Goal: Use online tool/utility: Utilize a website feature to perform a specific function

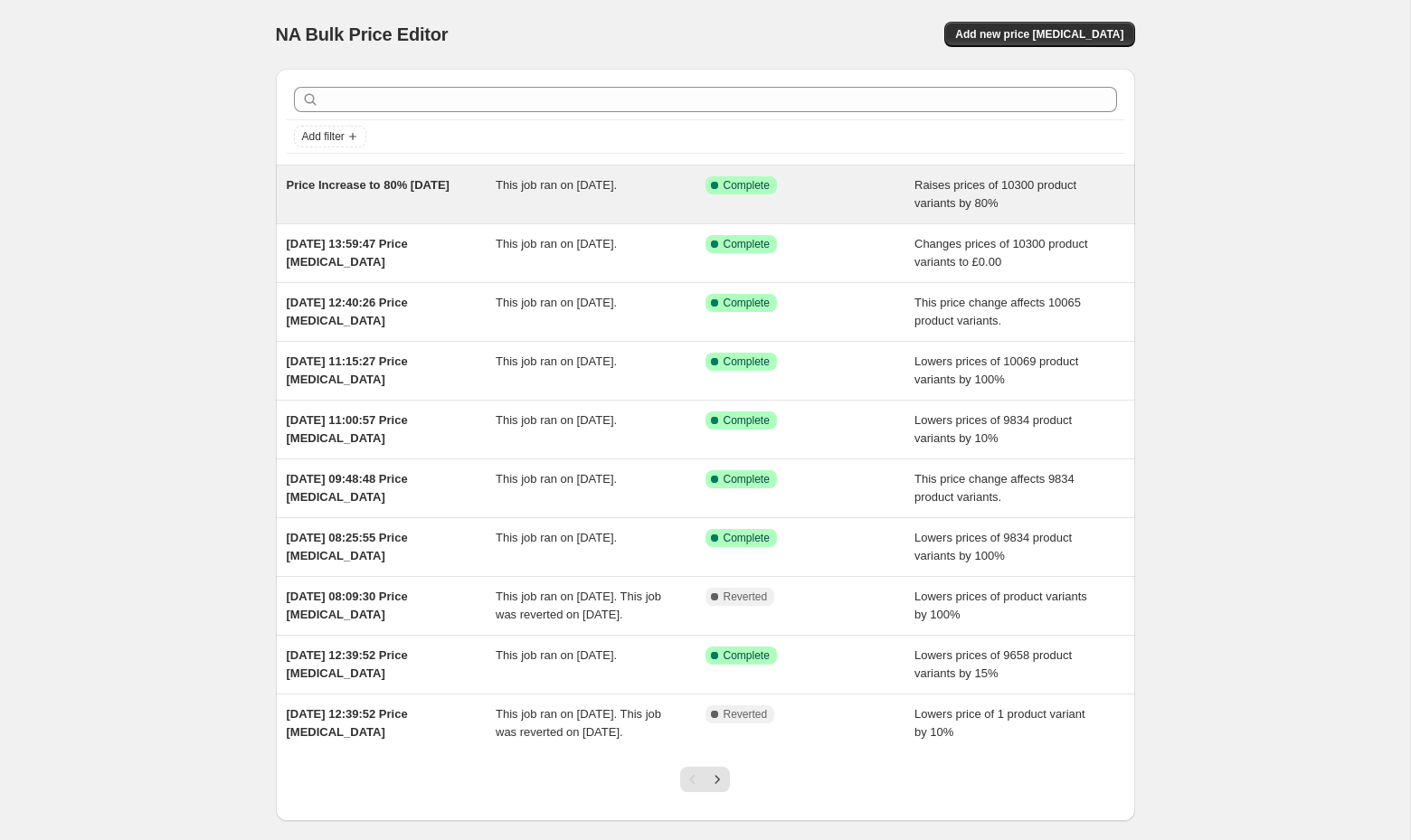
click at [609, 204] on div "This job ran on [DATE]." at bounding box center [600, 195] width 210 height 36
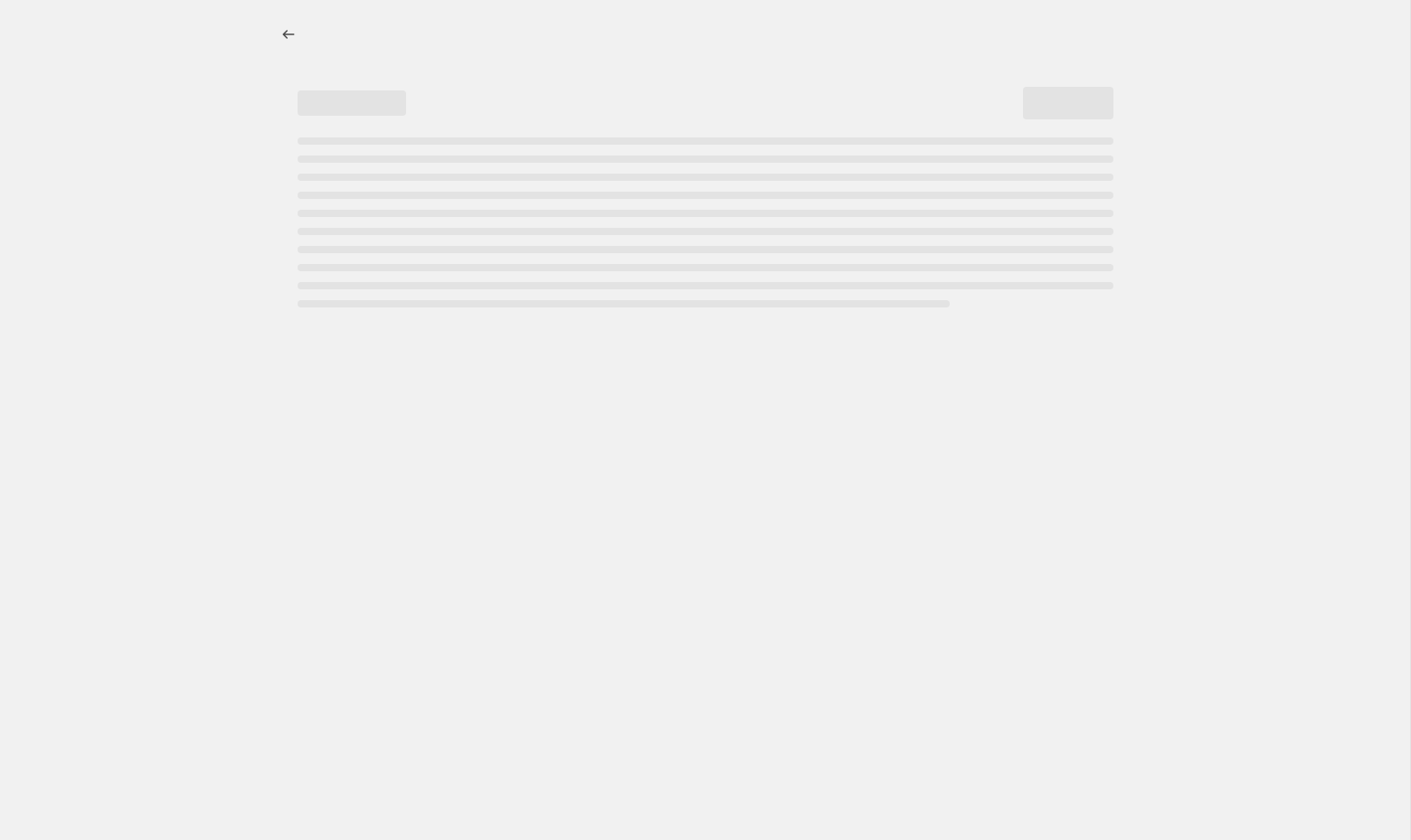
select select "percentage"
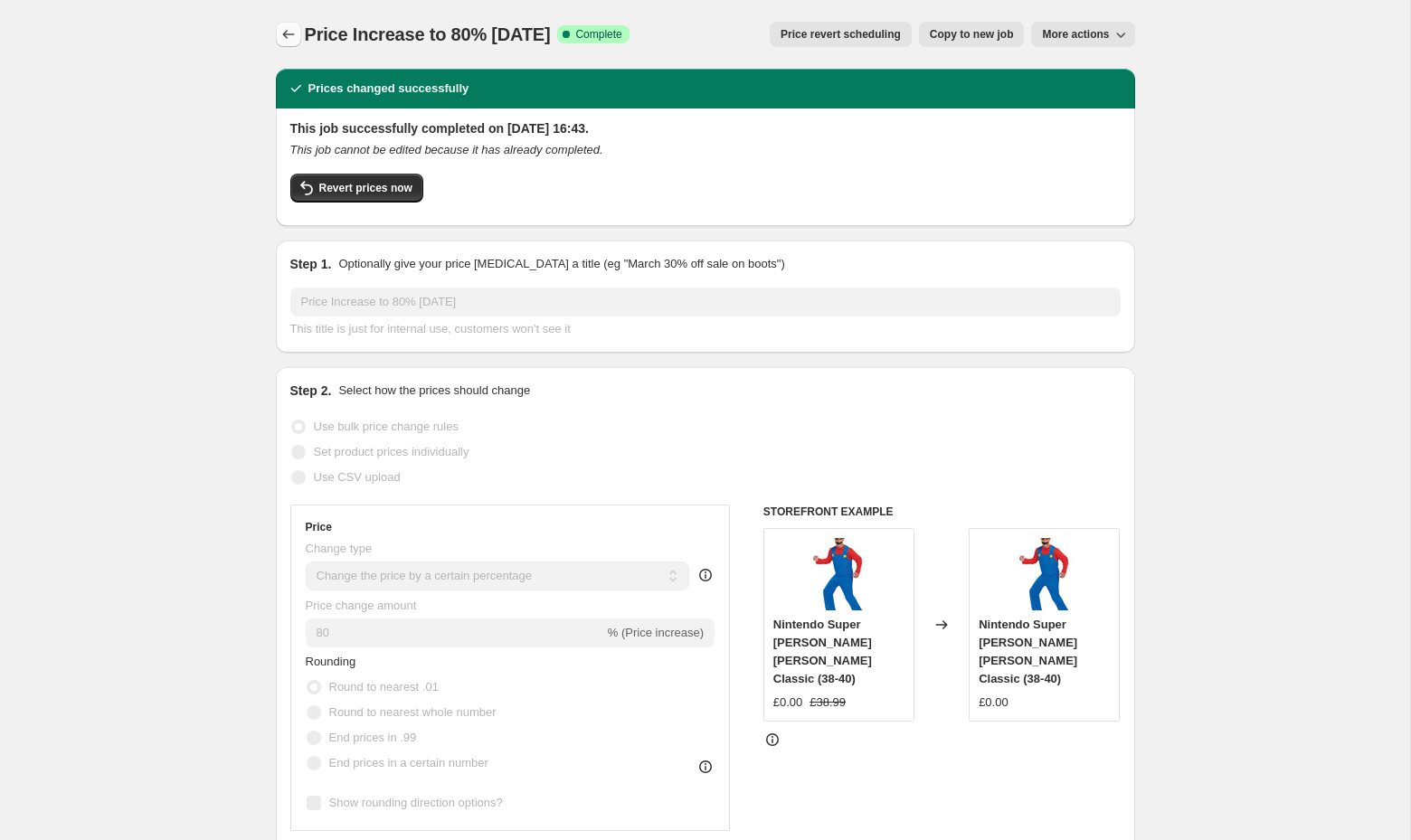
click at [287, 32] on icon "Price change jobs" at bounding box center [288, 34] width 18 height 18
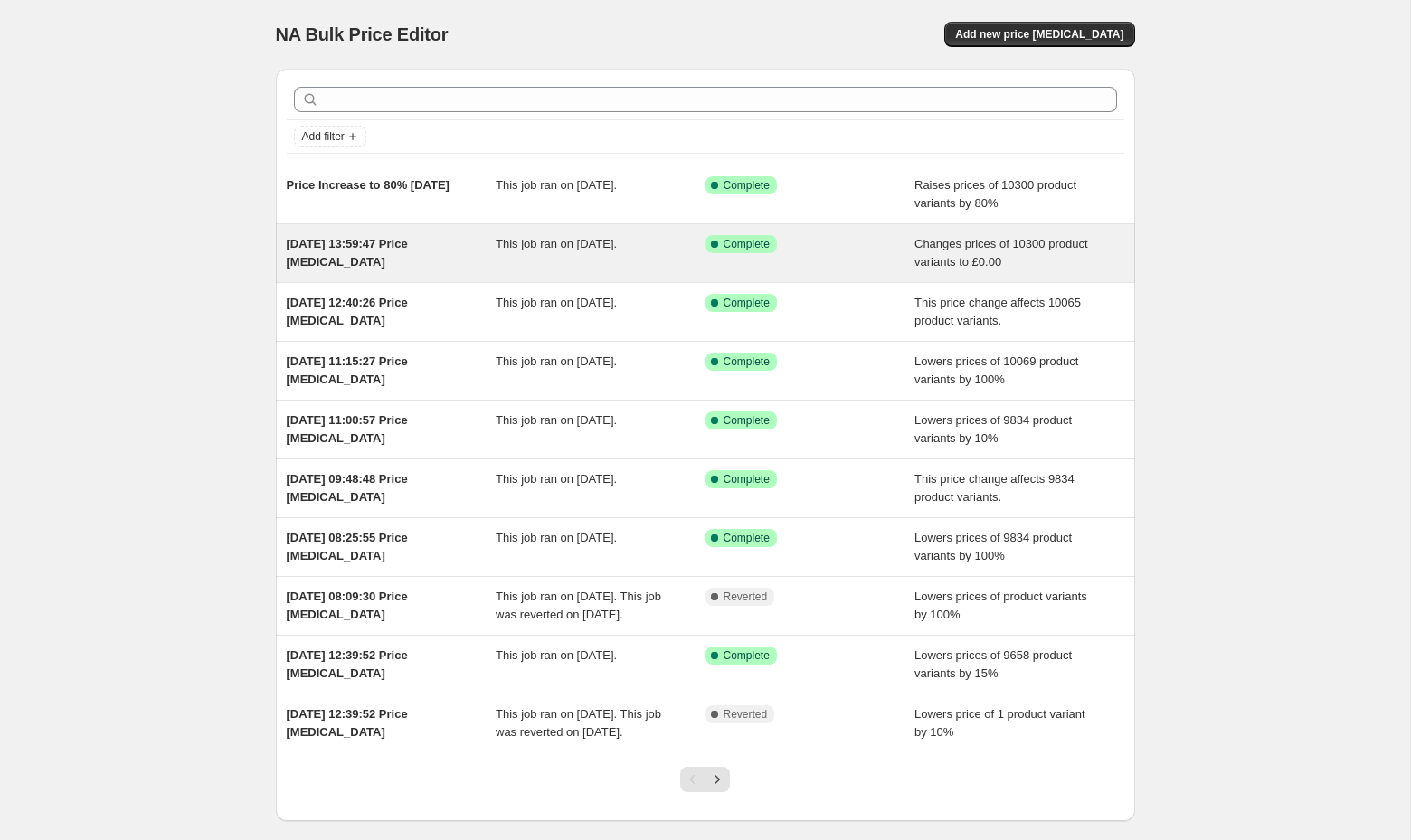
click at [407, 262] on div "[DATE] 13:59:47 Price [MEDICAL_DATA]" at bounding box center [391, 253] width 210 height 36
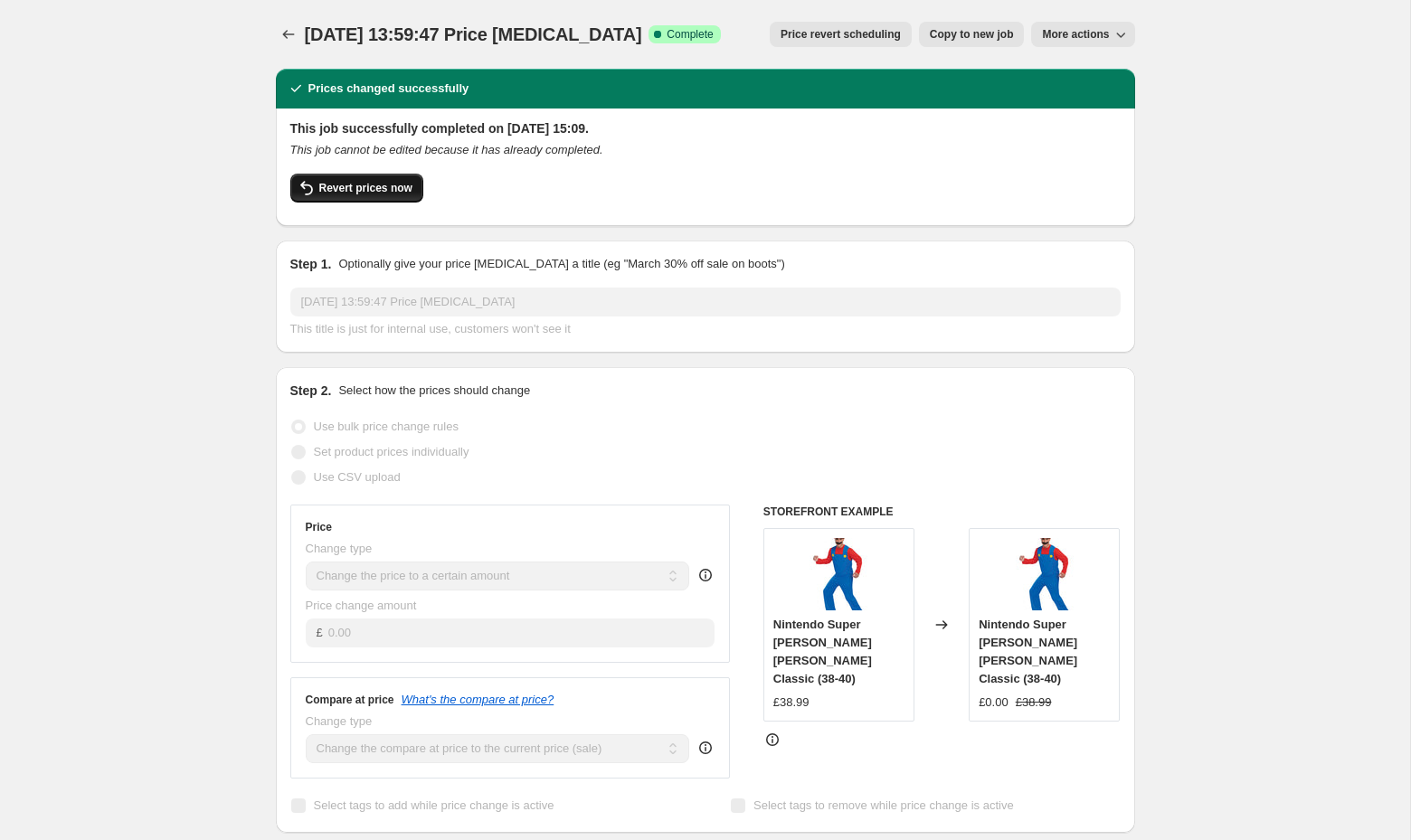
click at [396, 193] on span "Revert prices now" at bounding box center [365, 188] width 93 height 14
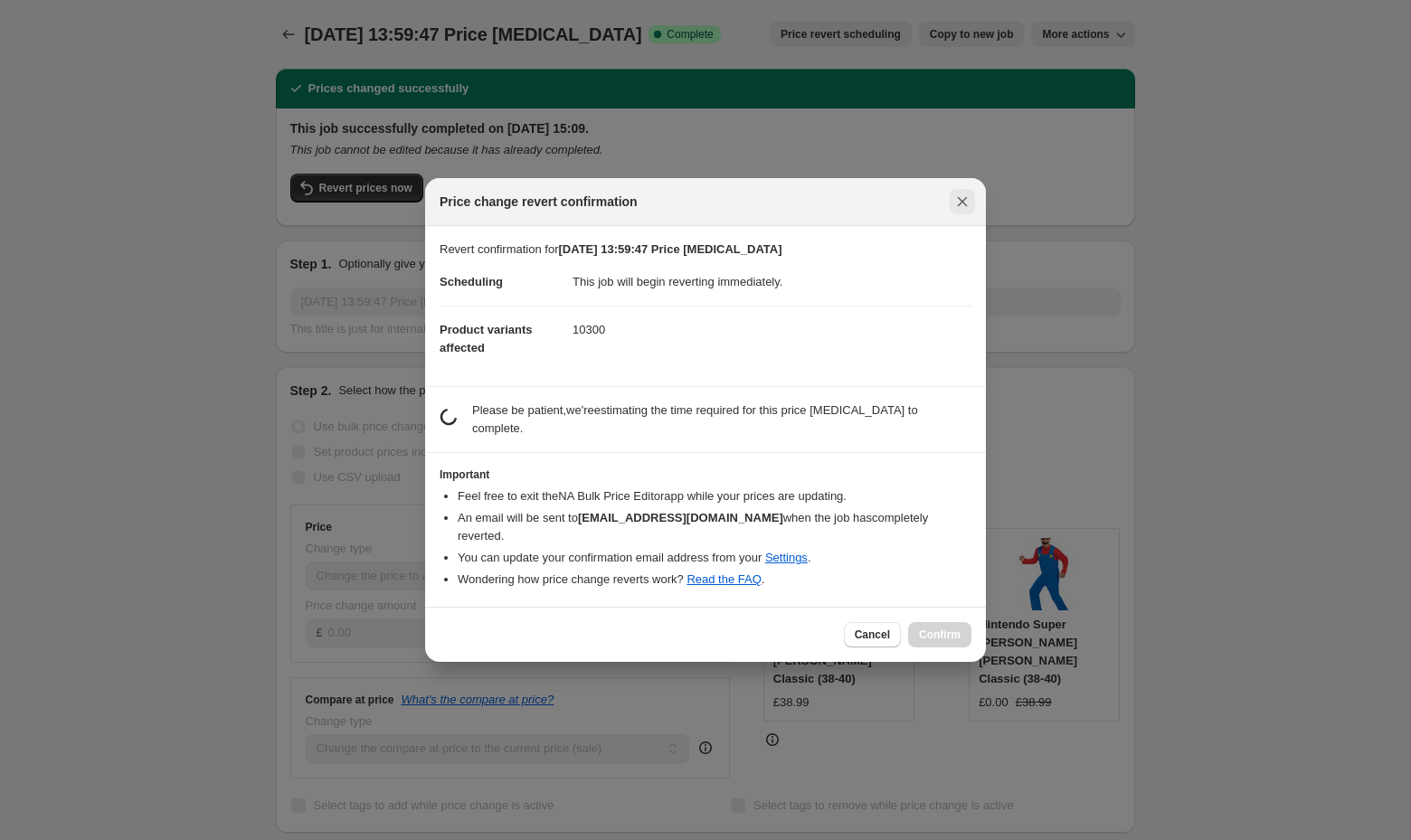
click at [965, 204] on icon "Close" at bounding box center [962, 202] width 10 height 10
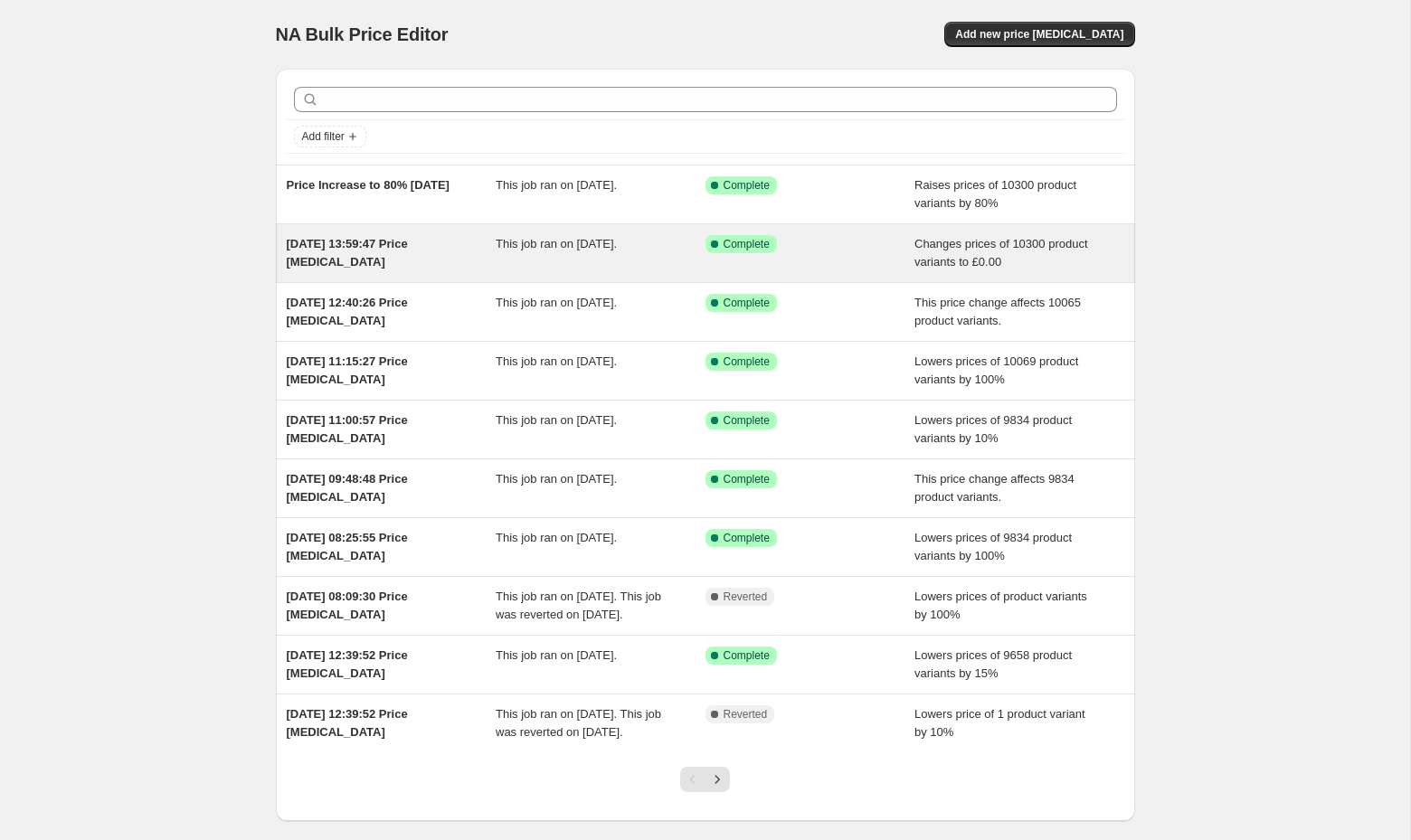
click at [550, 260] on div "This job ran on [DATE]." at bounding box center [600, 253] width 210 height 36
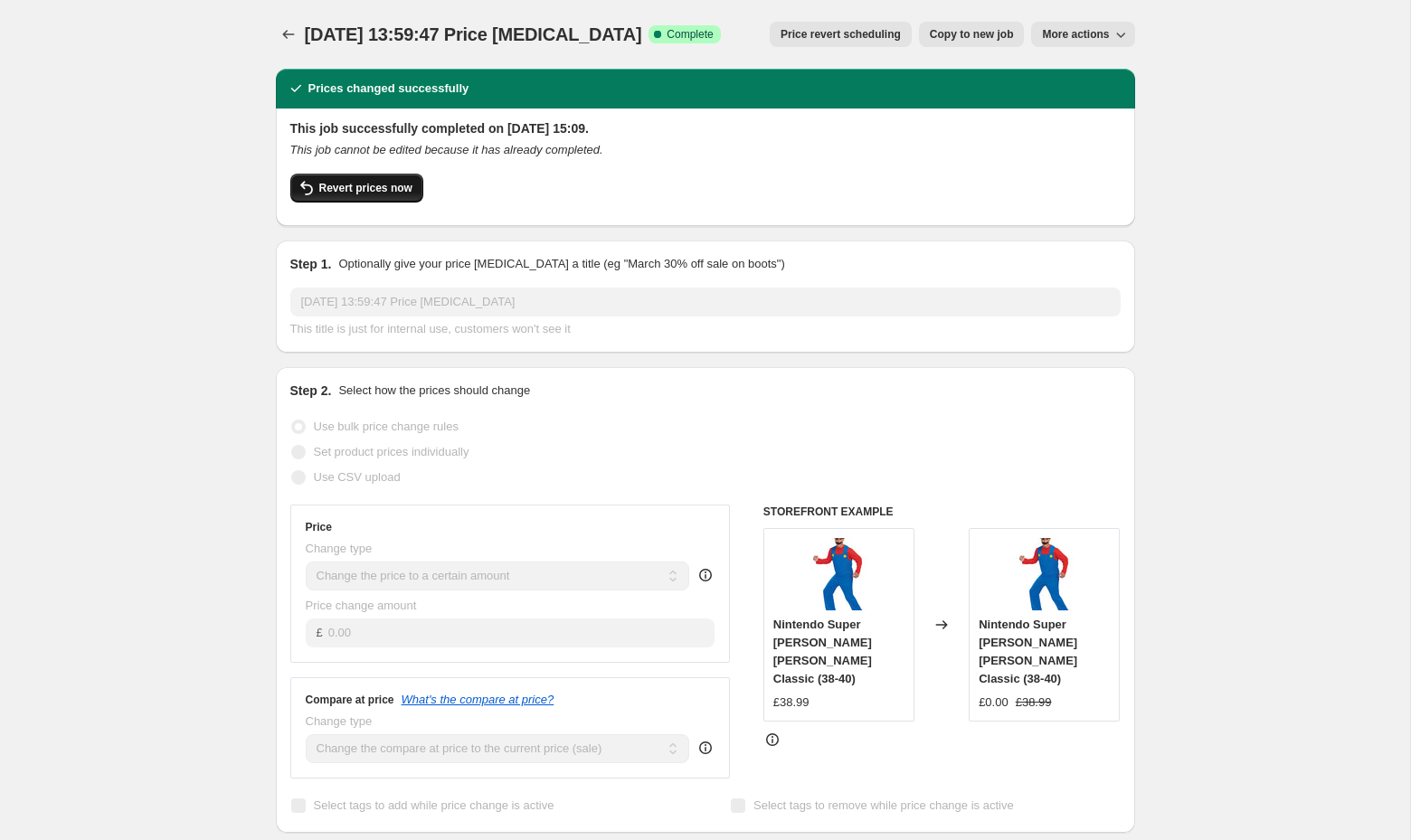
click at [387, 192] on span "Revert prices now" at bounding box center [365, 188] width 93 height 14
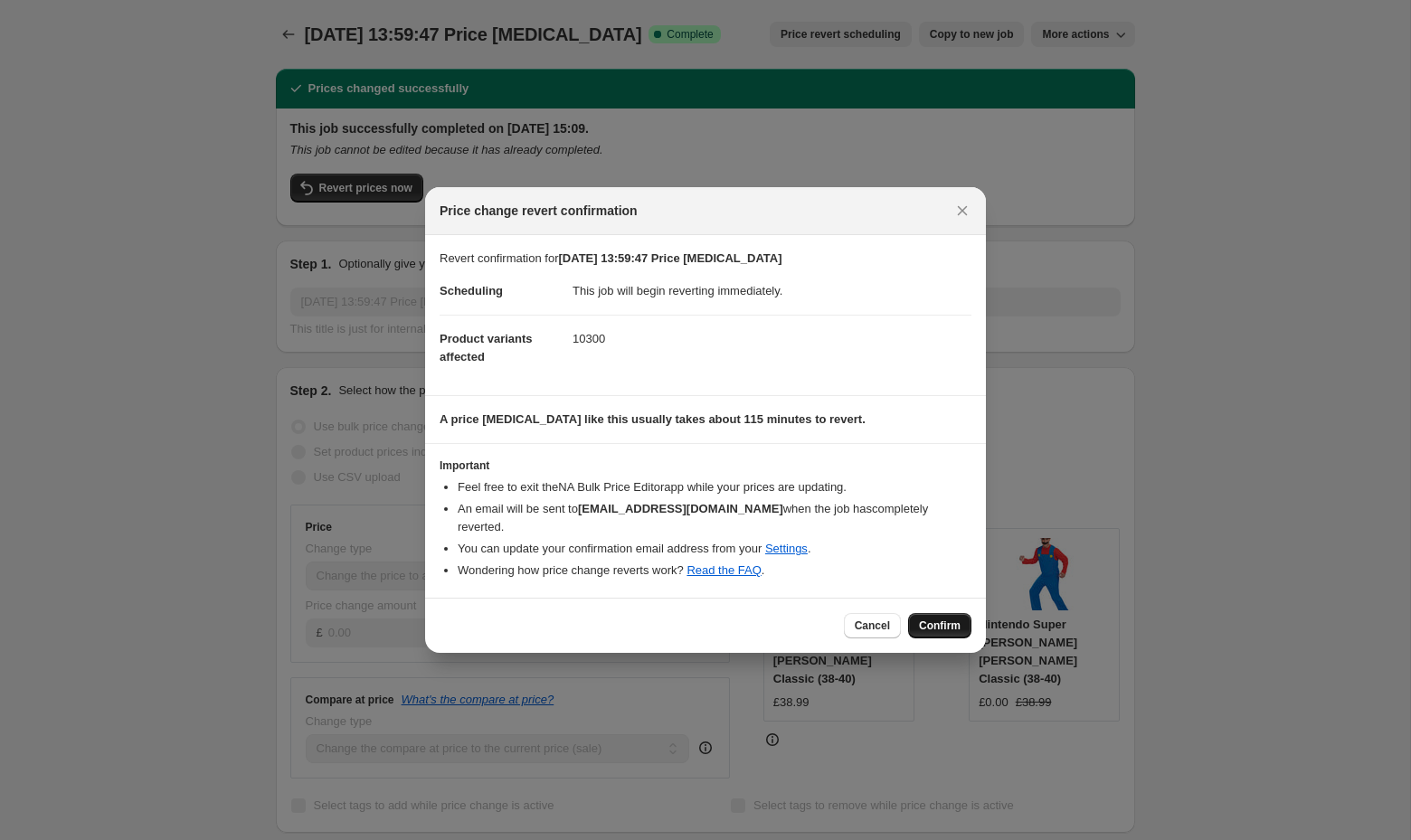
click at [922, 619] on span "Confirm" at bounding box center [939, 625] width 41 height 14
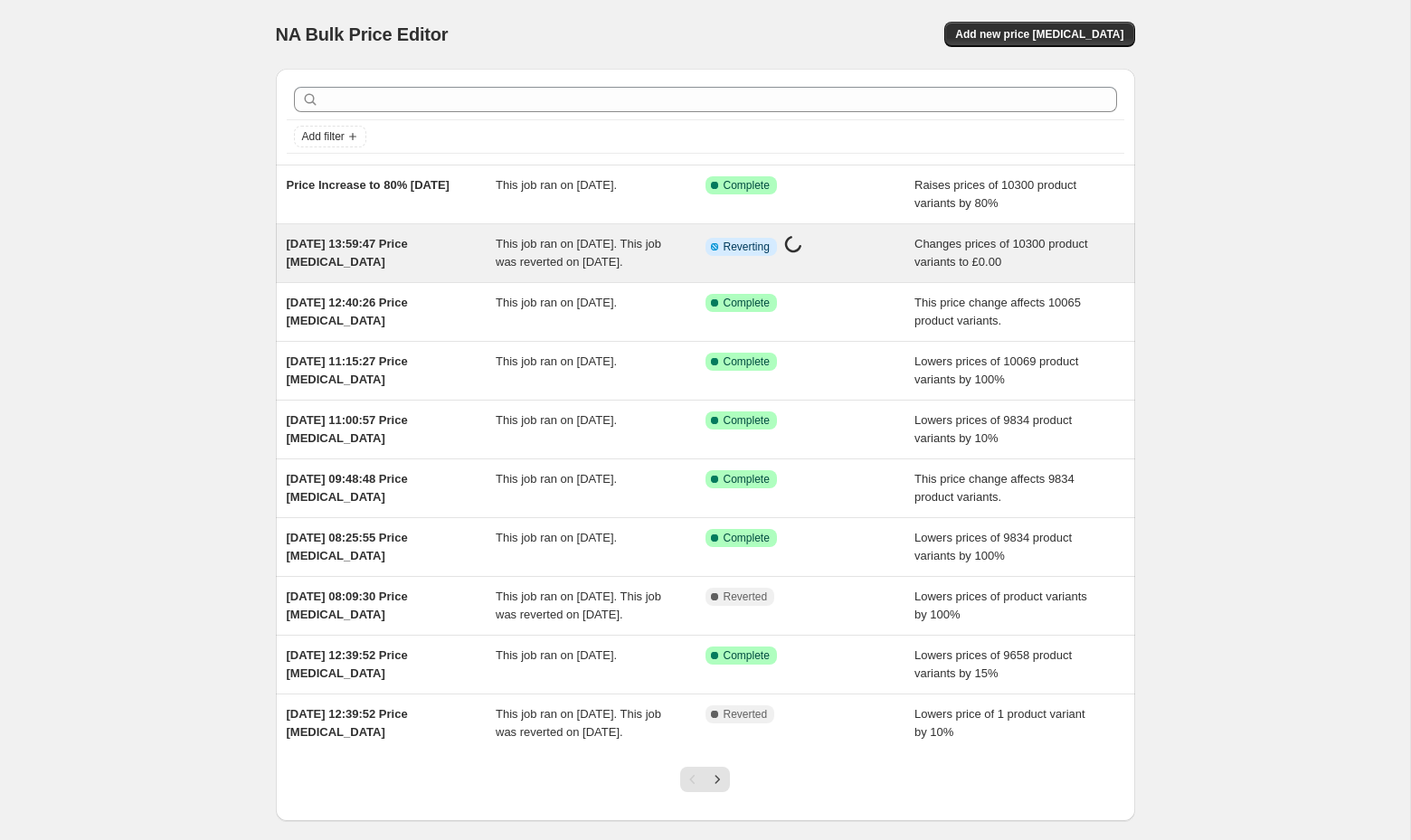
click at [471, 268] on div "[DATE] 13:59:47 Price [MEDICAL_DATA]" at bounding box center [391, 253] width 210 height 36
